Goal: Task Accomplishment & Management: Use online tool/utility

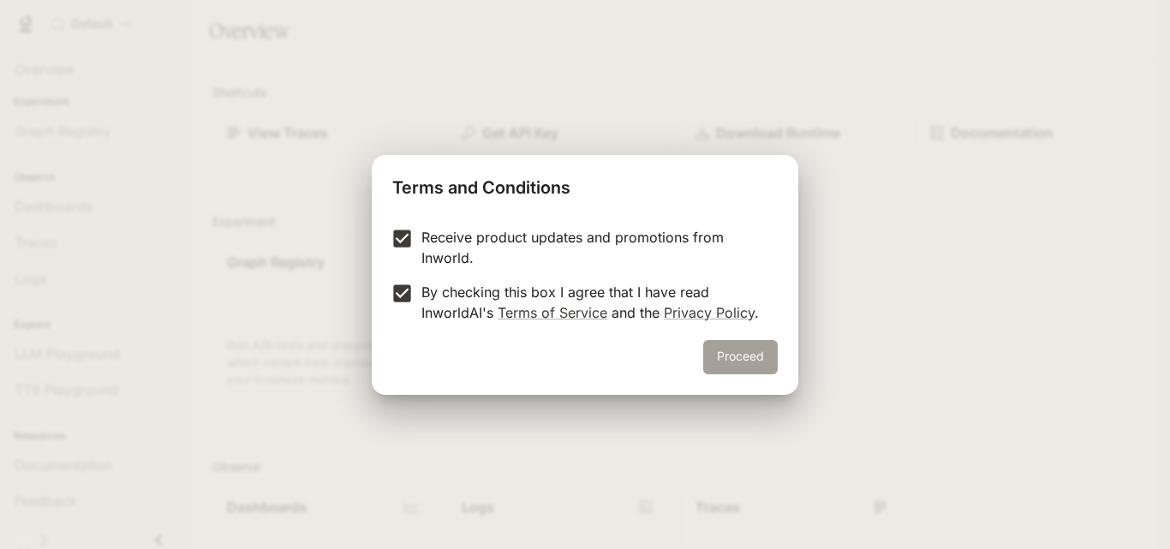
click at [747, 356] on button "Proceed" at bounding box center [740, 357] width 75 height 34
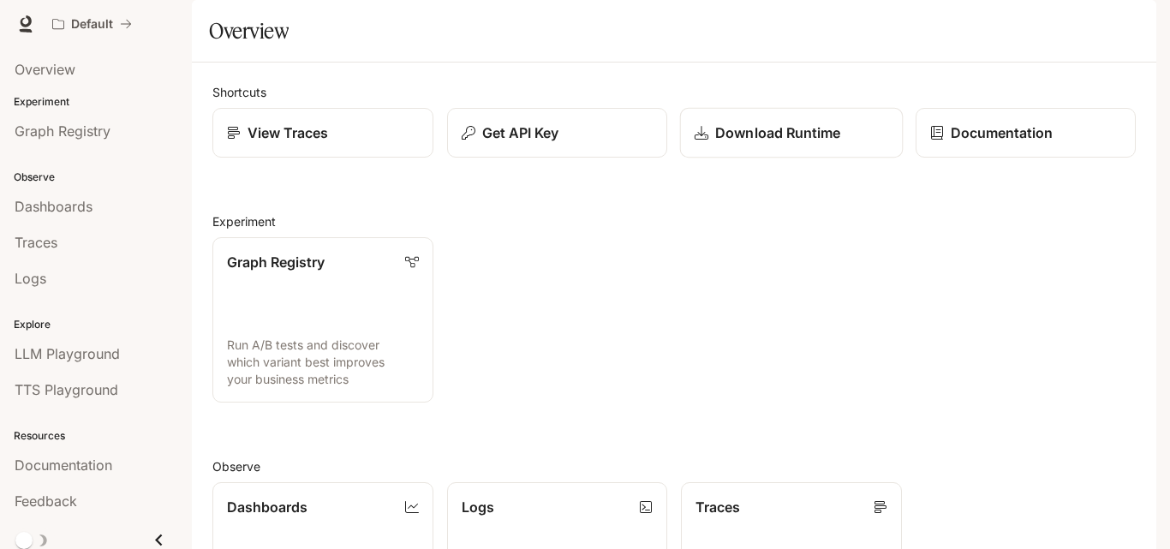
click at [760, 158] on link "Download Runtime" at bounding box center [791, 133] width 223 height 51
click at [260, 230] on h2 "Experiment" at bounding box center [673, 221] width 923 height 18
click at [280, 272] on div "Graph Registry Run A/B tests and discover which variant best improves your busi…" at bounding box center [316, 313] width 235 height 179
click at [246, 230] on h2 "Experiment" at bounding box center [673, 221] width 923 height 18
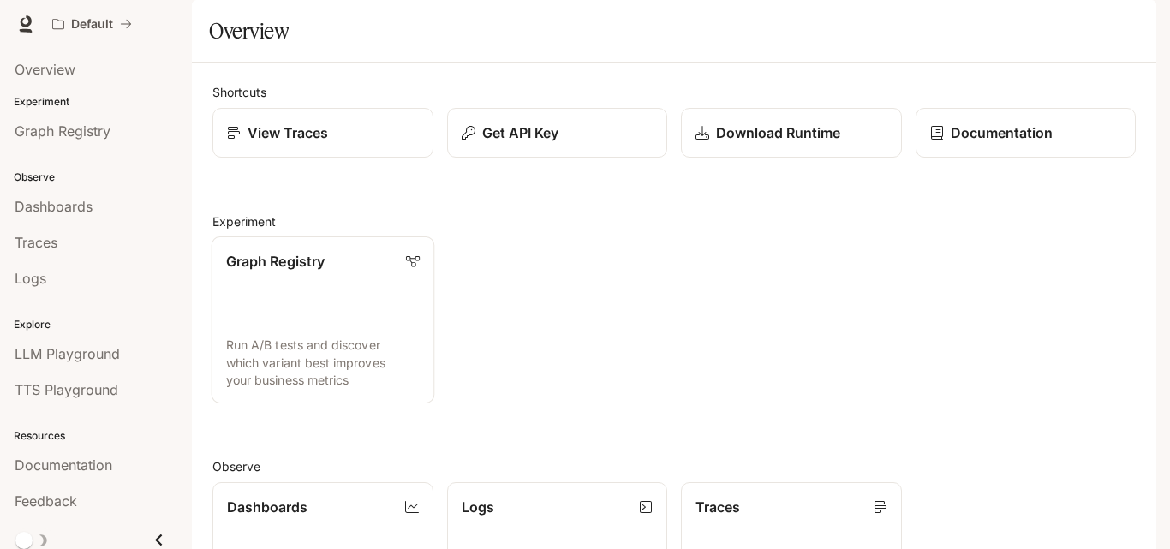
click at [269, 389] on p "Run A/B tests and discover which variant best improves your business metrics" at bounding box center [323, 363] width 194 height 52
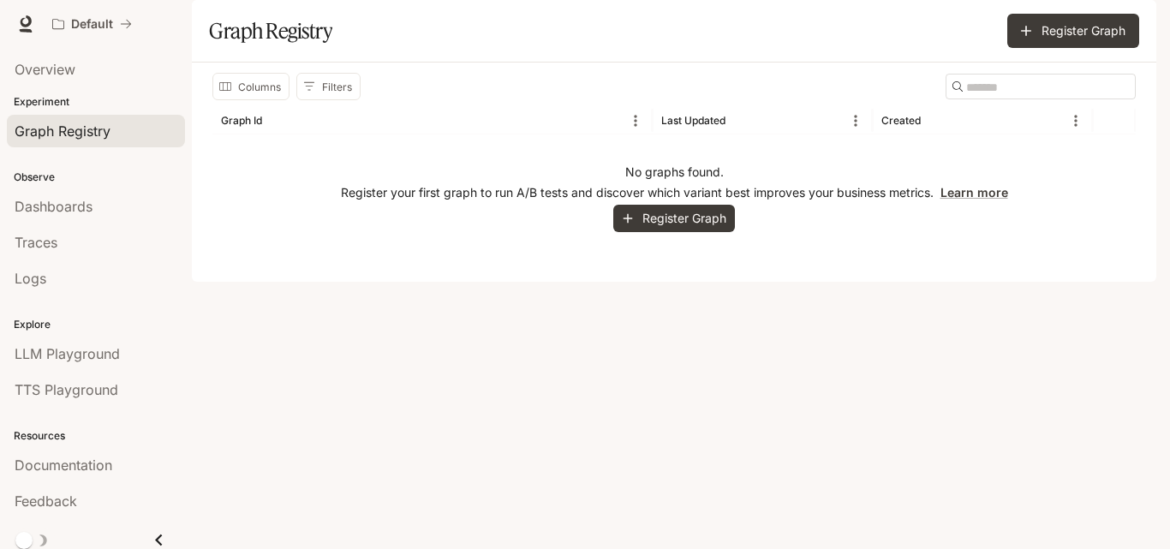
click at [389, 201] on p "Register your first graph to run A/B tests and discover which variant best impr…" at bounding box center [674, 192] width 667 height 17
click at [698, 233] on button "Register Graph" at bounding box center [674, 219] width 122 height 28
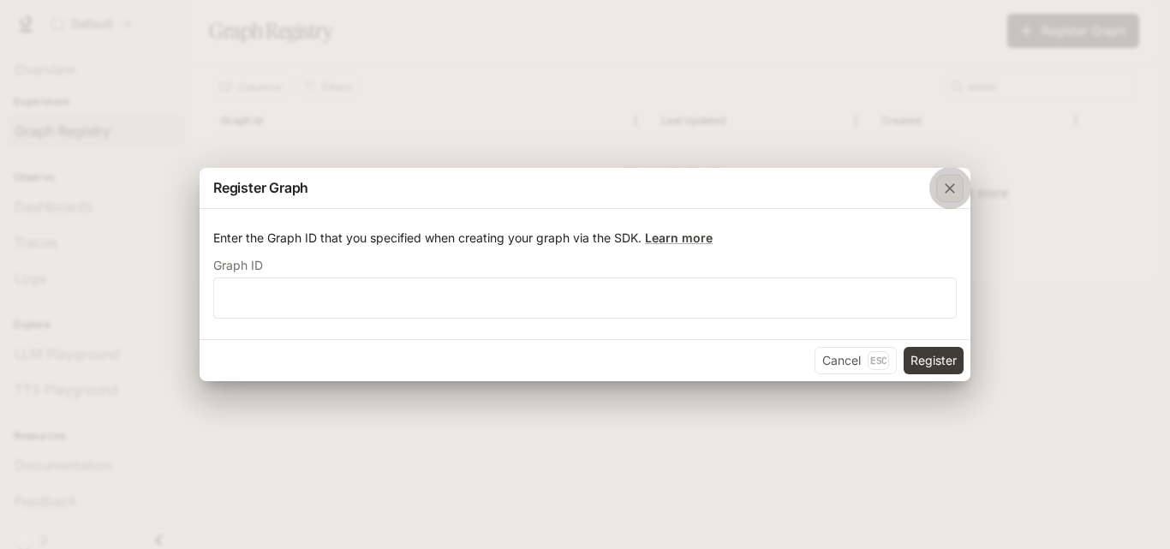
click at [951, 188] on icon "button" at bounding box center [950, 188] width 10 height 10
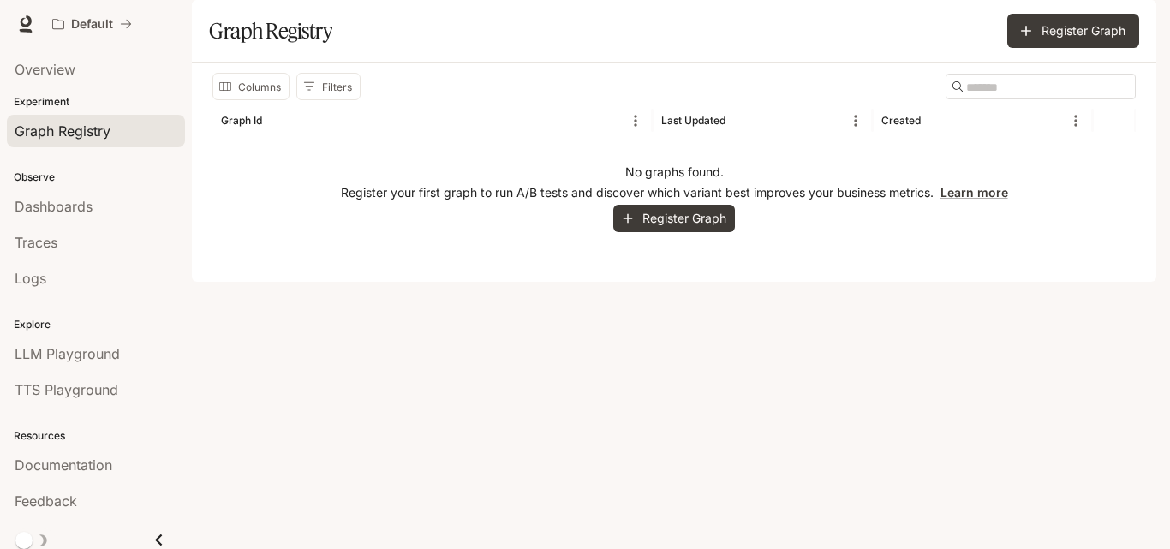
click at [345, 189] on div "No graphs found. Register your first graph to run A/B tests and discover which …" at bounding box center [673, 197] width 923 height 127
click at [86, 105] on p "Experiment" at bounding box center [96, 101] width 192 height 15
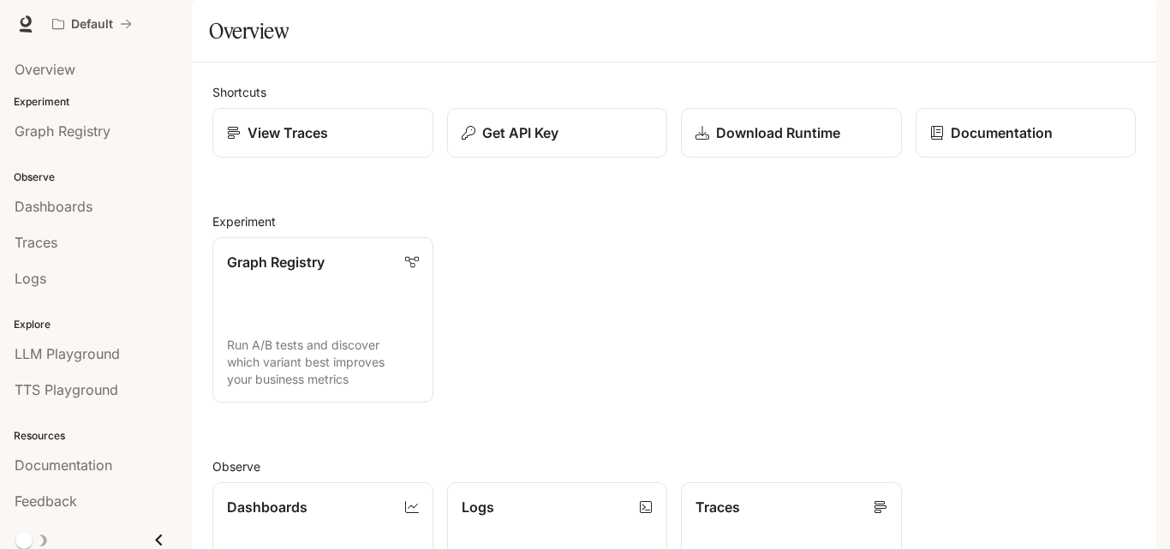
scroll to position [321, 0]
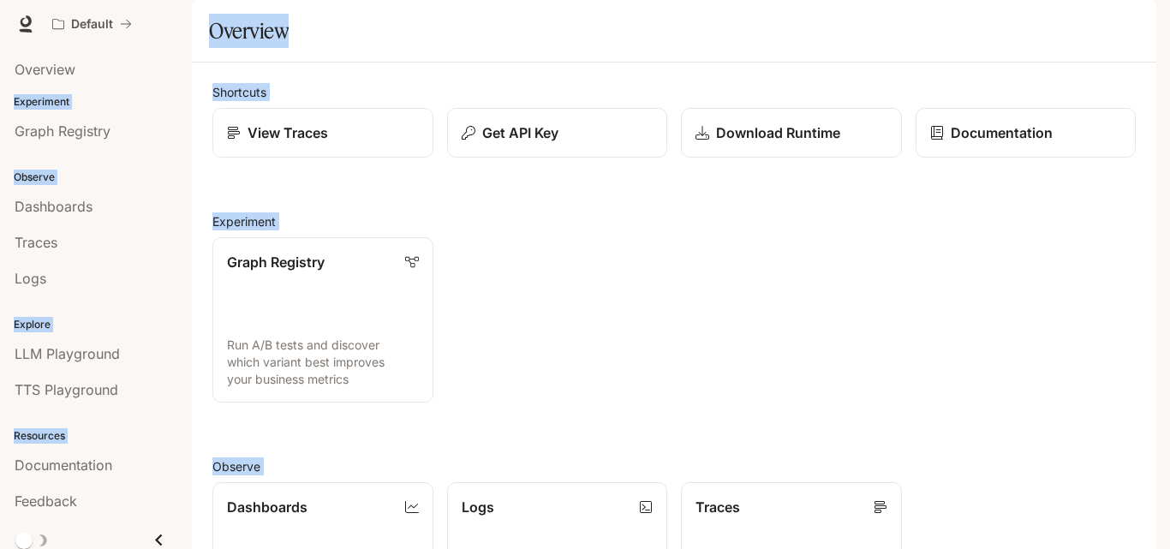
drag, startPoint x: 1169, startPoint y: 415, endPoint x: 1152, endPoint y: 429, distance: 22.5
click at [1152, 429] on div "Skip to main content Default Documentation Documentation Portal Overview Experi…" at bounding box center [585, 274] width 1170 height 549
click at [837, 48] on div "Overview" at bounding box center [674, 31] width 930 height 34
